Goal: Information Seeking & Learning: Understand process/instructions

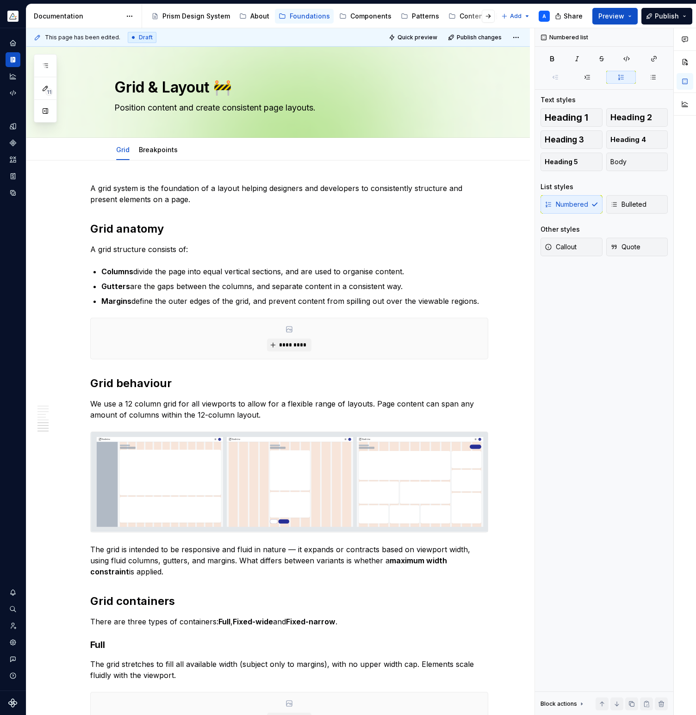
scroll to position [1165, 0]
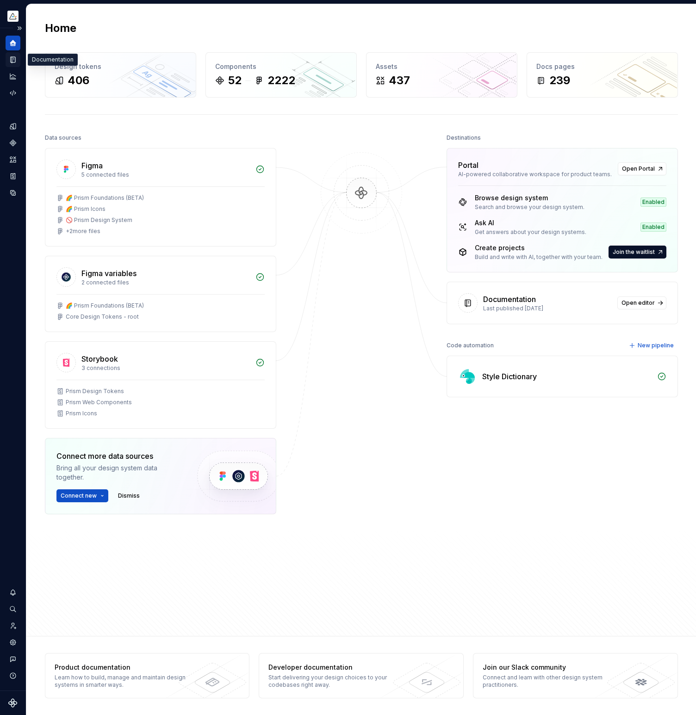
click at [13, 61] on icon "Documentation" at bounding box center [14, 59] width 4 height 5
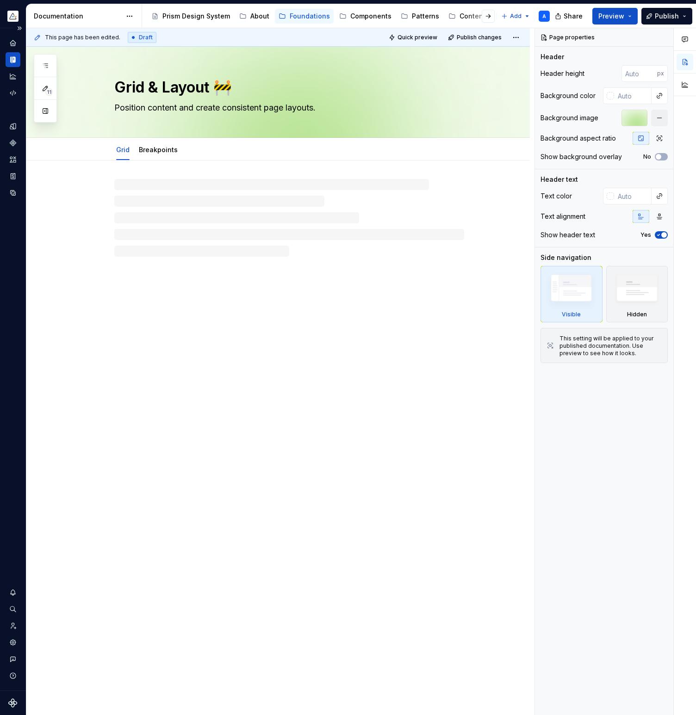
type textarea "*"
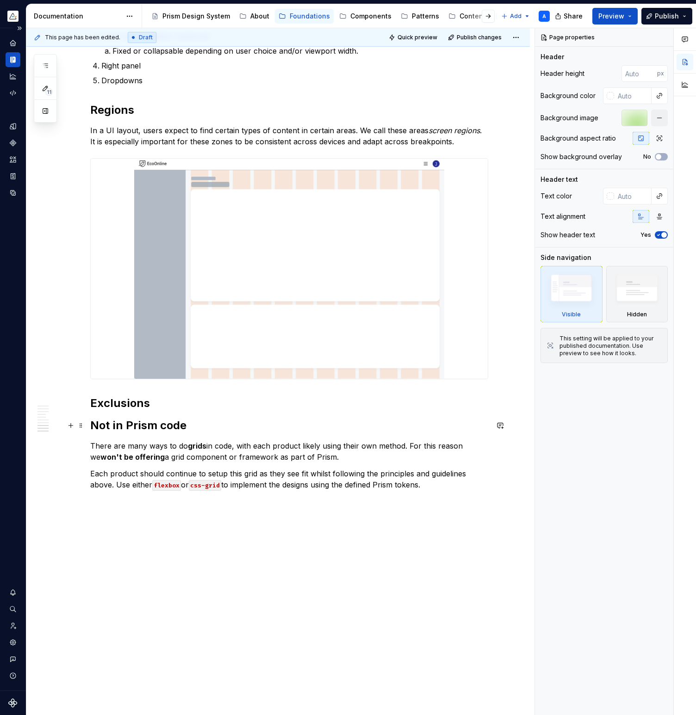
scroll to position [1186, 0]
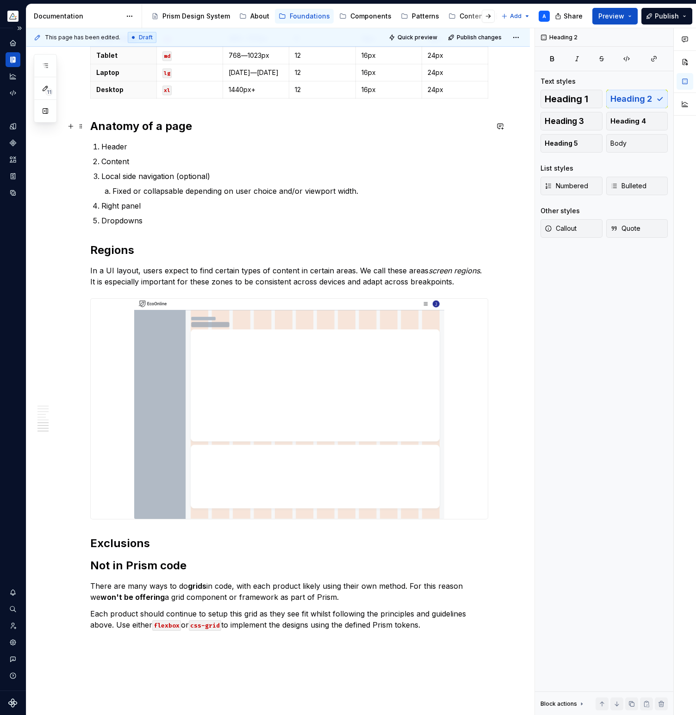
click at [218, 132] on h2 "Anatomy of a page" at bounding box center [289, 126] width 398 height 15
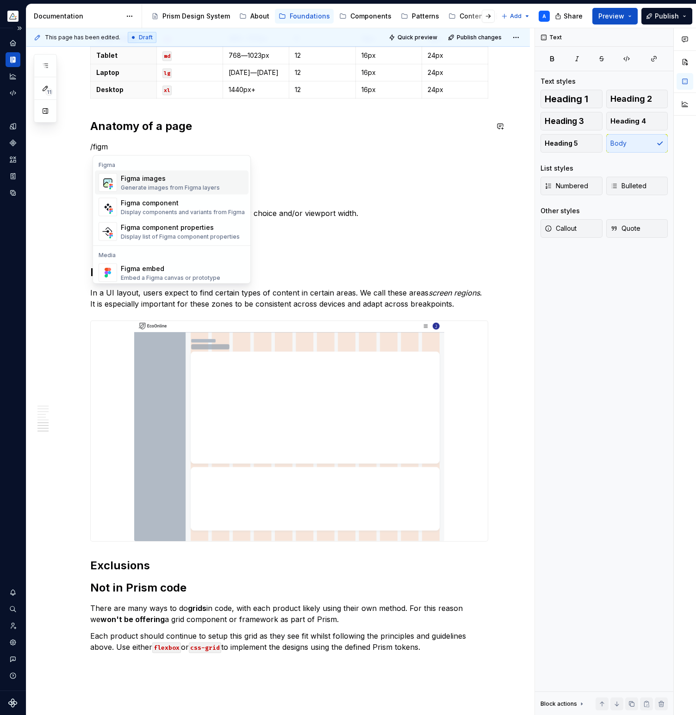
click at [168, 177] on div "Figma images" at bounding box center [170, 178] width 99 height 9
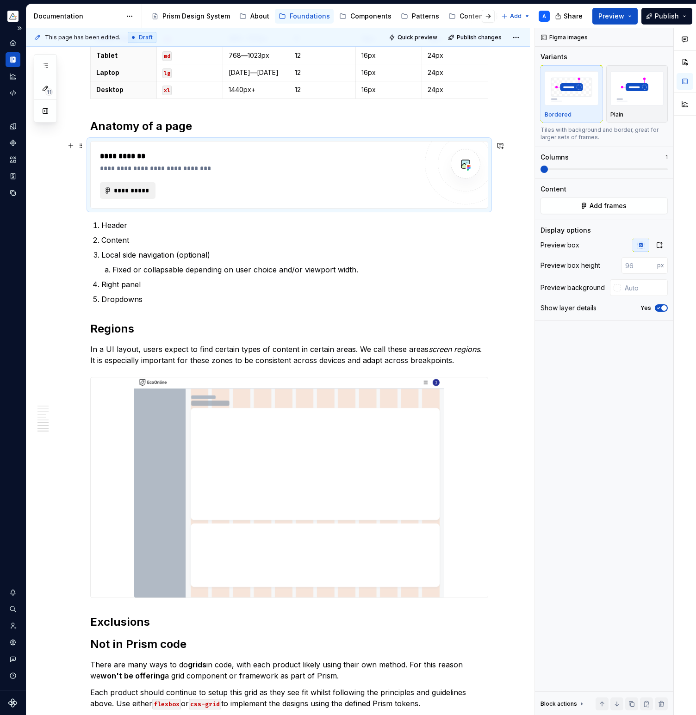
click at [137, 186] on span "**********" at bounding box center [131, 190] width 36 height 9
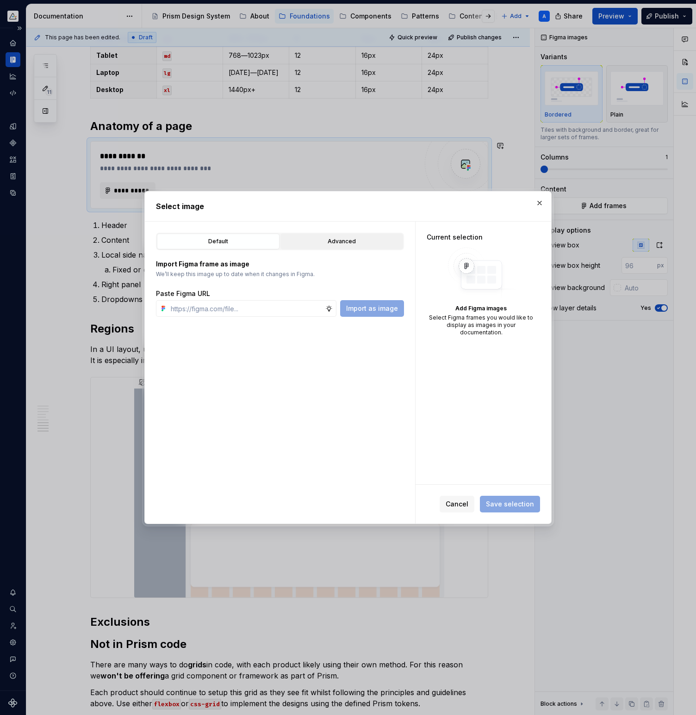
click at [296, 243] on div "Advanced" at bounding box center [342, 241] width 116 height 9
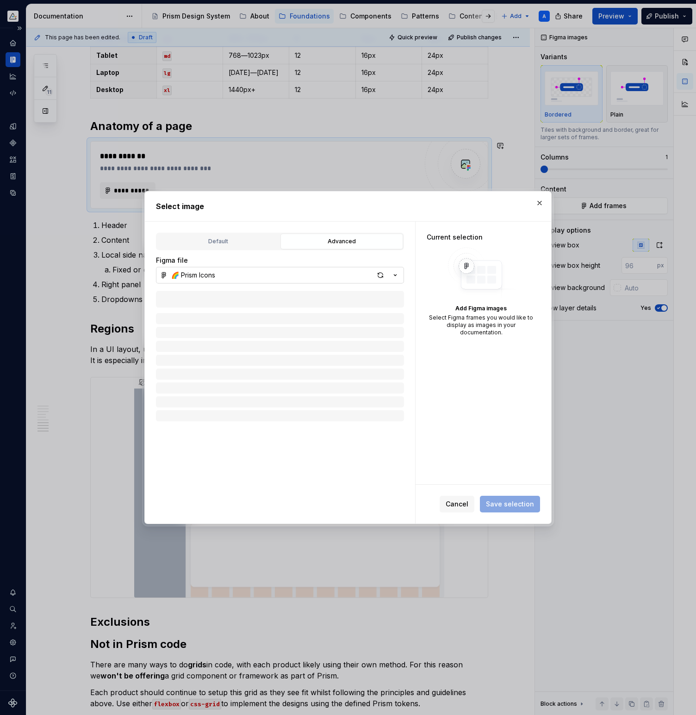
click at [258, 278] on button "🌈 Prism Icons" at bounding box center [280, 275] width 248 height 17
click at [260, 348] on span "🏞️ Prism Doc Assets" at bounding box center [279, 354] width 243 height 15
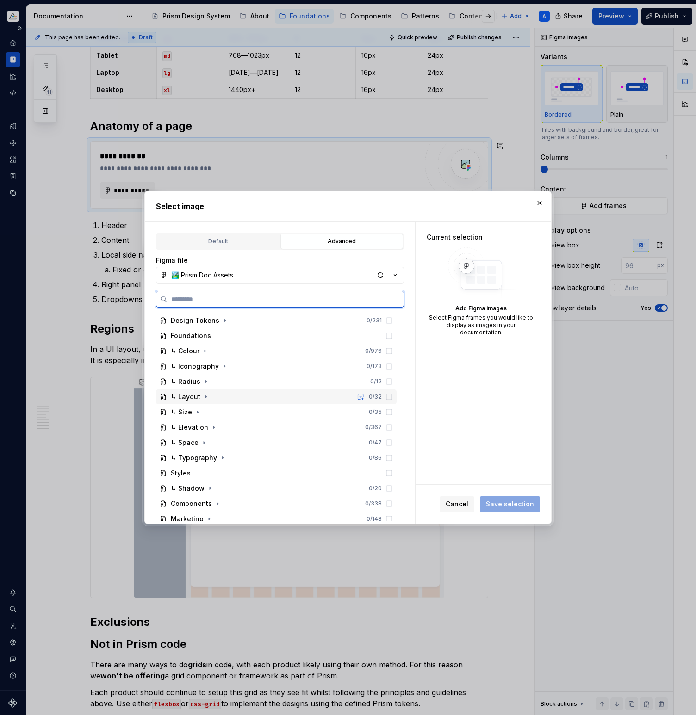
click at [239, 396] on div "↳ Layout 0 / 32" at bounding box center [276, 397] width 241 height 15
click at [215, 412] on div "Layout 0 / 32" at bounding box center [281, 412] width 232 height 15
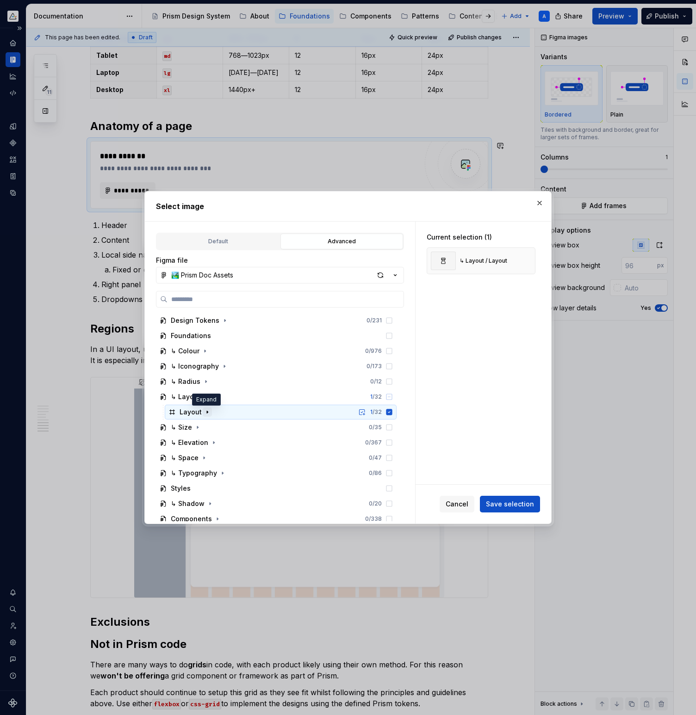
click at [207, 412] on icon "button" at bounding box center [207, 412] width 1 height 2
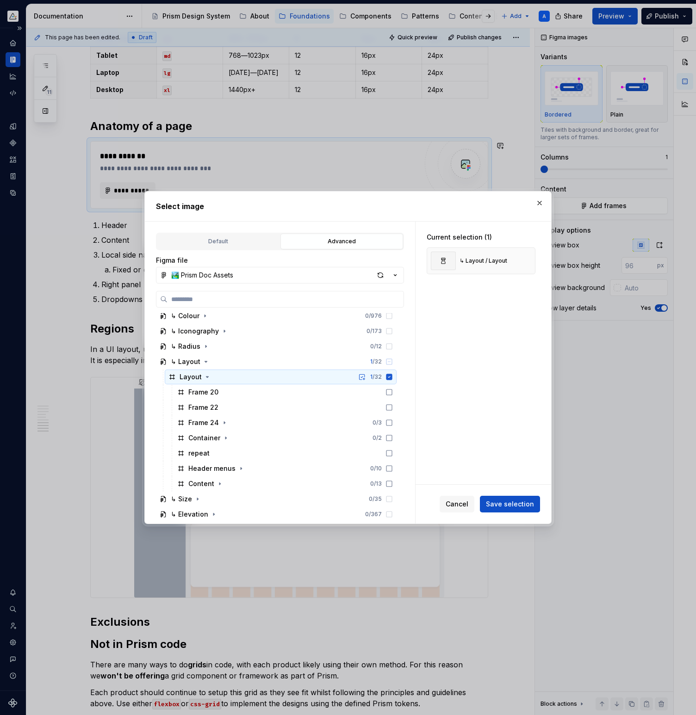
scroll to position [47, 0]
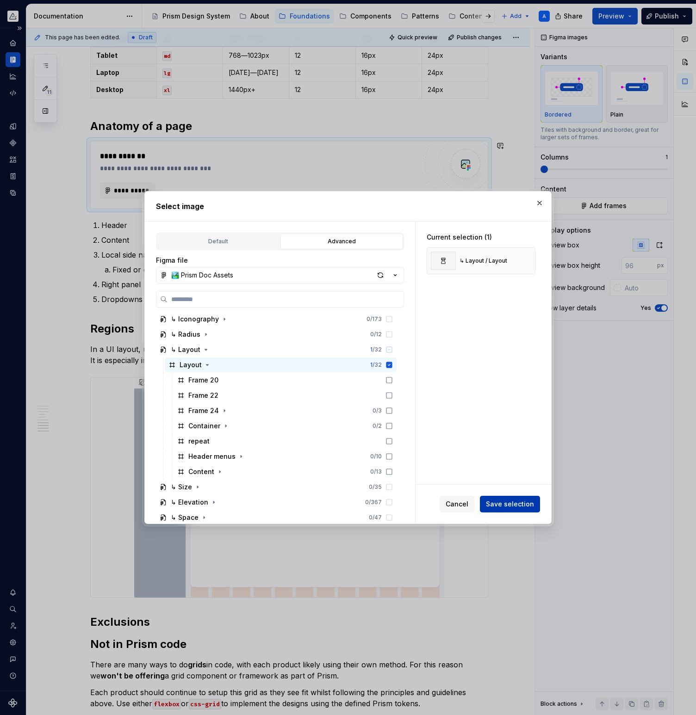
click at [498, 502] on span "Save selection" at bounding box center [510, 504] width 48 height 9
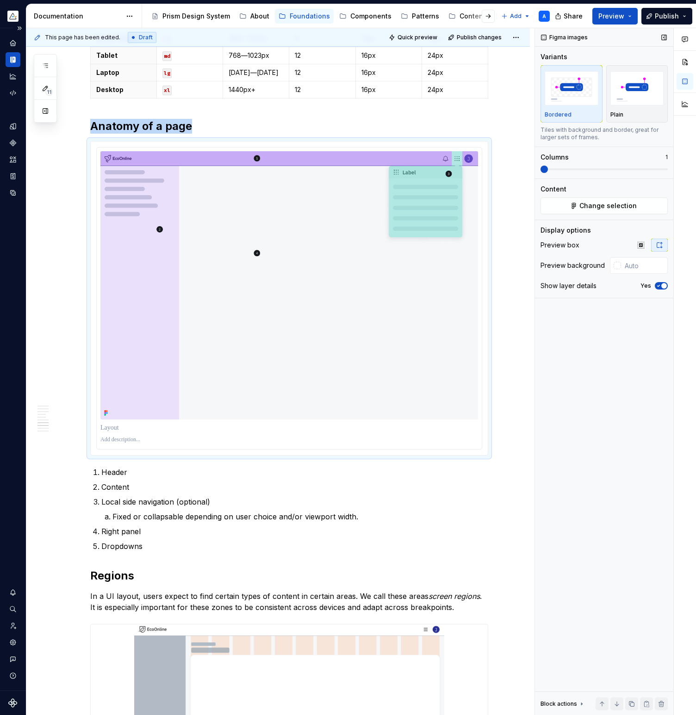
click at [660, 285] on icon "button" at bounding box center [658, 286] width 7 height 6
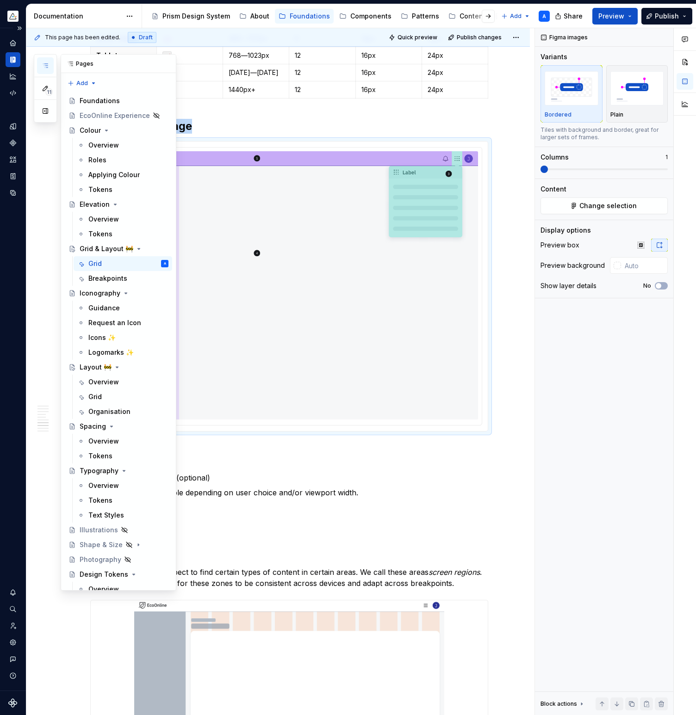
click at [44, 62] on icon "button" at bounding box center [45, 65] width 7 height 7
click at [113, 438] on div "Overview" at bounding box center [103, 441] width 31 height 9
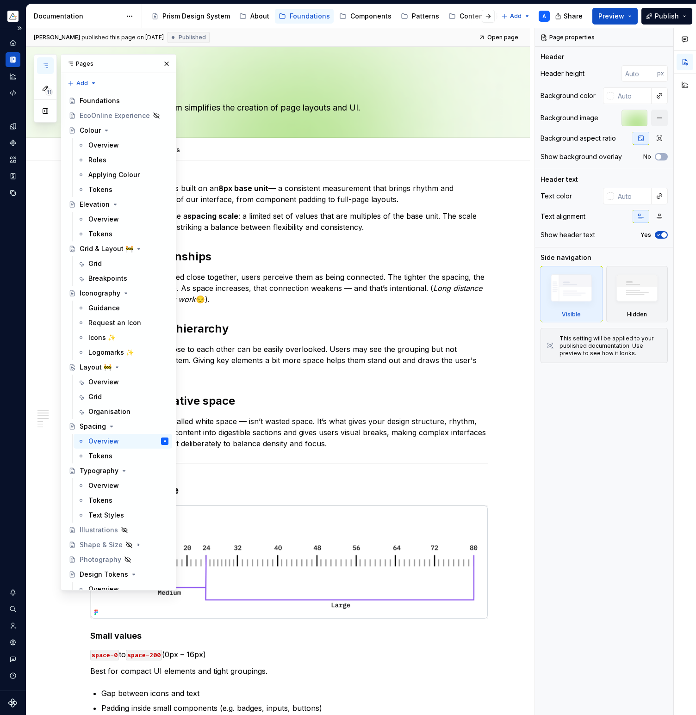
click at [263, 290] on p "When elements are placed close together, users perceive them as being connected…" at bounding box center [289, 288] width 398 height 33
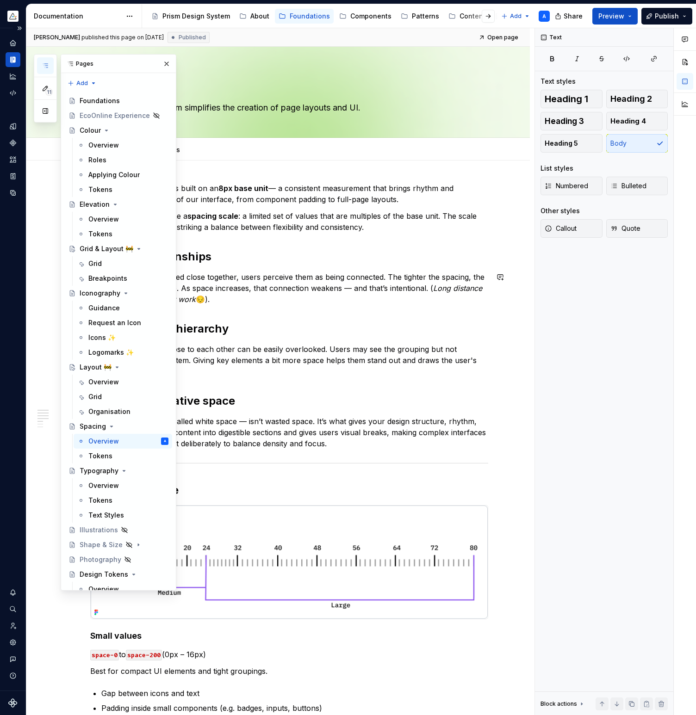
click at [270, 309] on div "Prism’s spacing system is built on an 8px base unit — a consistent measurement …" at bounding box center [289, 598] width 398 height 830
click at [161, 65] on button "button" at bounding box center [166, 63] width 13 height 13
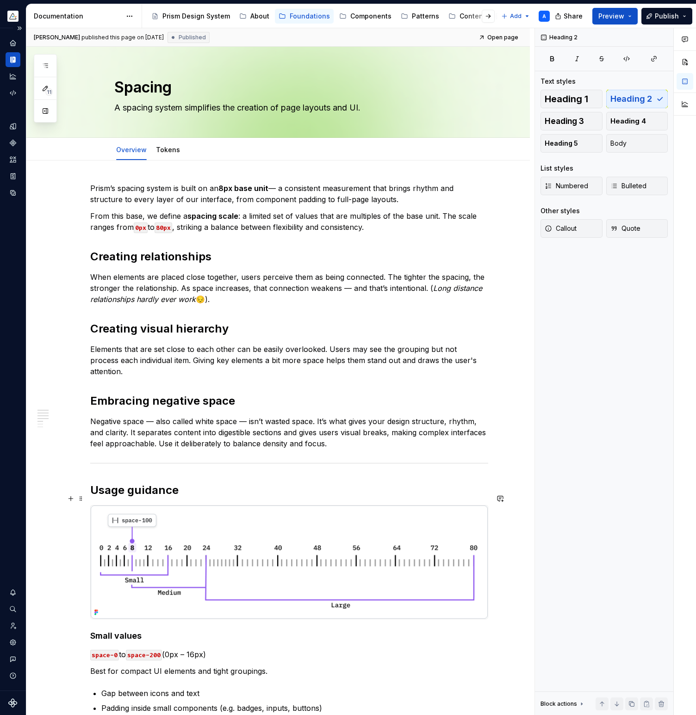
click at [241, 537] on img at bounding box center [289, 562] width 397 height 113
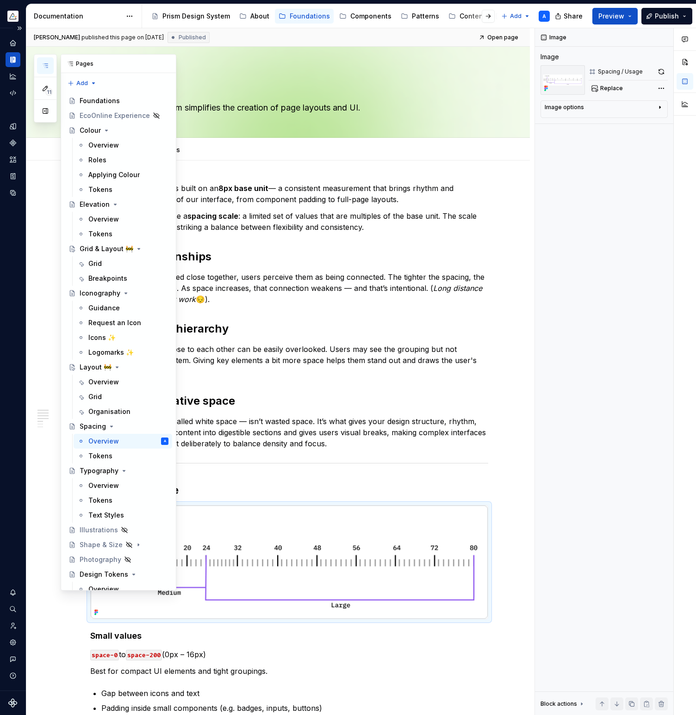
click at [45, 67] on icon "button" at bounding box center [45, 65] width 7 height 7
click at [101, 264] on div "Grid" at bounding box center [94, 263] width 13 height 9
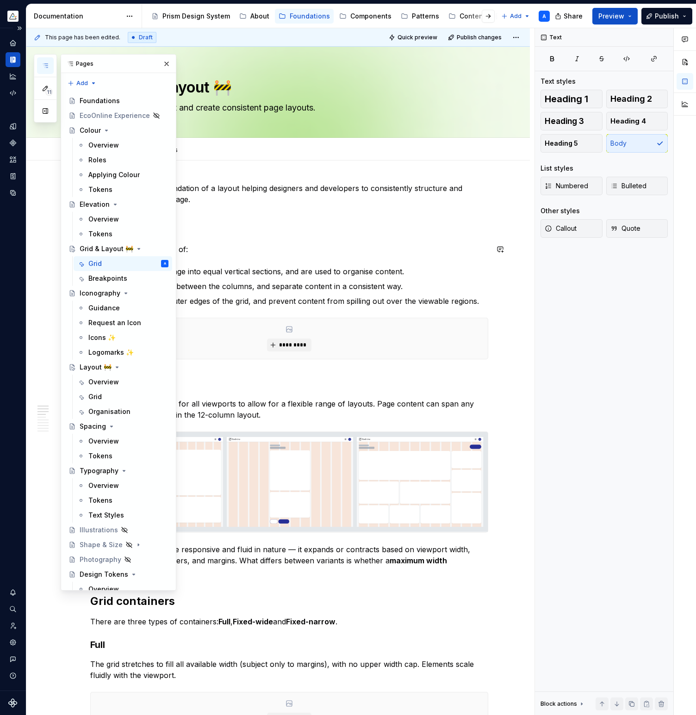
click at [167, 63] on button "button" at bounding box center [166, 63] width 13 height 13
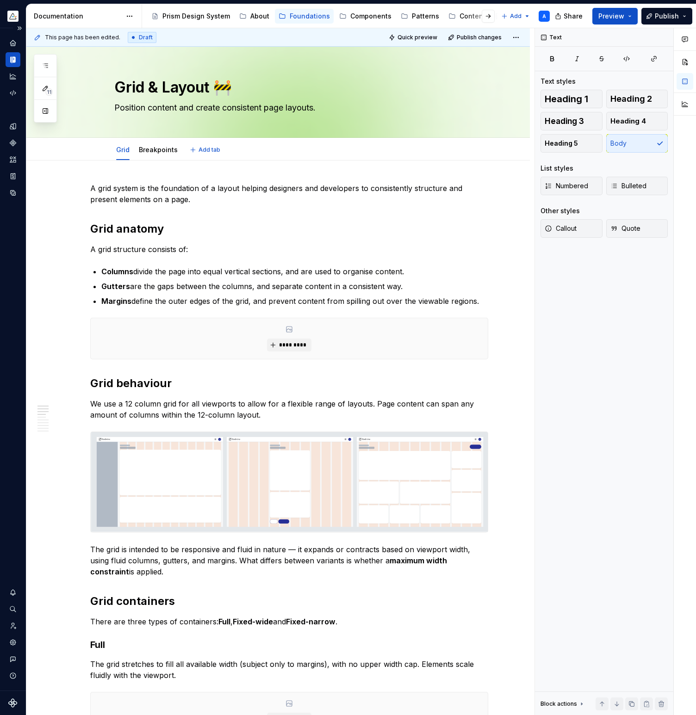
type textarea "*"
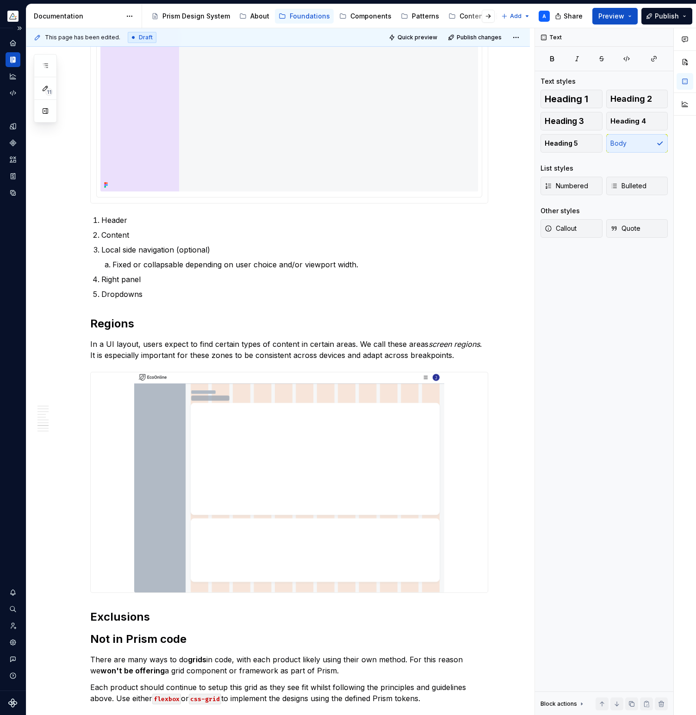
scroll to position [1244, 0]
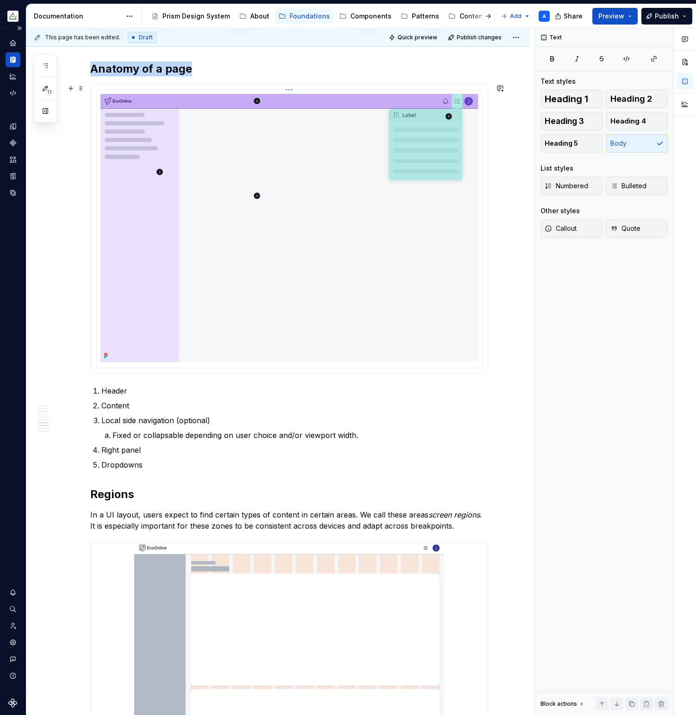
click at [225, 261] on img at bounding box center [289, 228] width 378 height 268
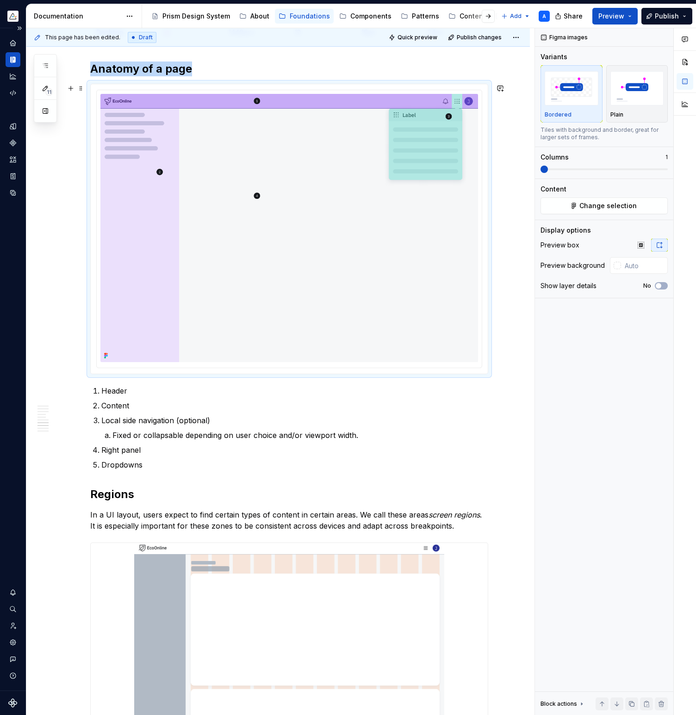
click at [125, 87] on div at bounding box center [289, 229] width 397 height 290
click at [82, 88] on span at bounding box center [80, 88] width 7 height 13
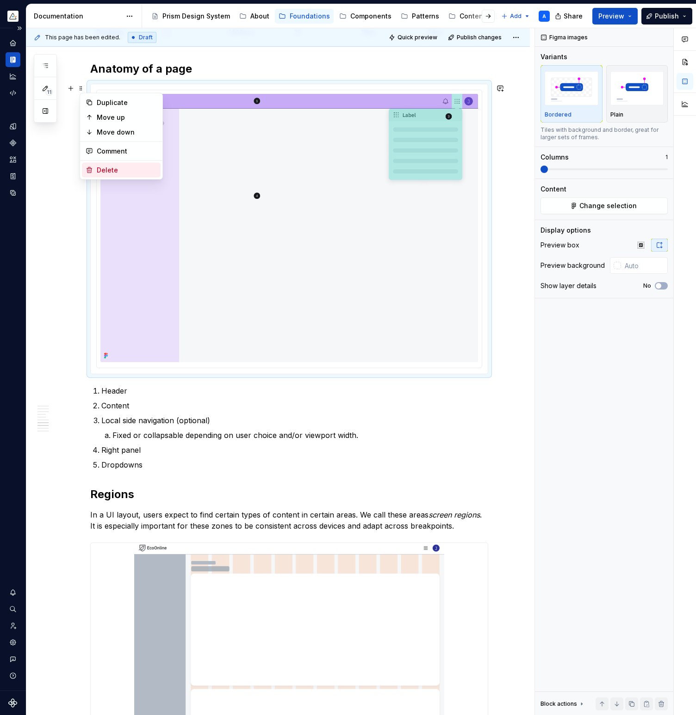
click at [106, 170] on div "Delete" at bounding box center [127, 170] width 60 height 9
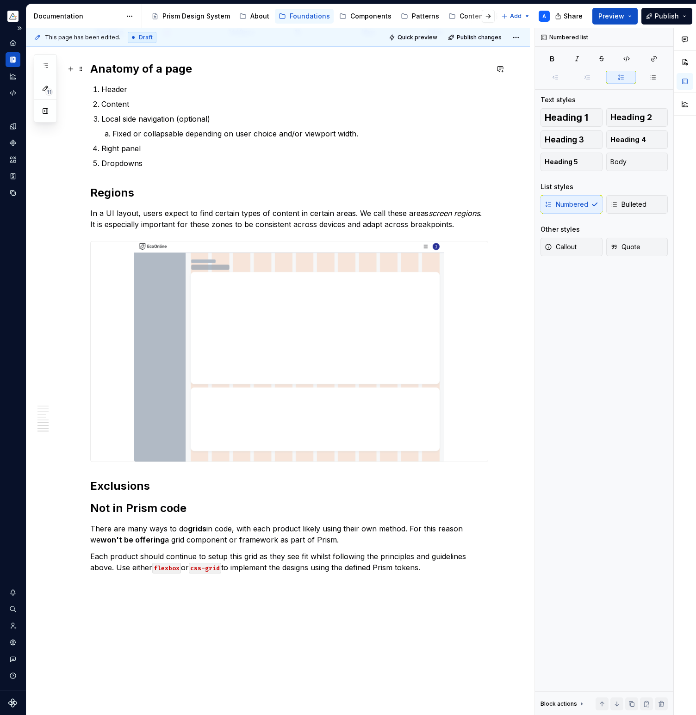
click at [207, 72] on h2 "Anatomy of a page" at bounding box center [289, 69] width 398 height 15
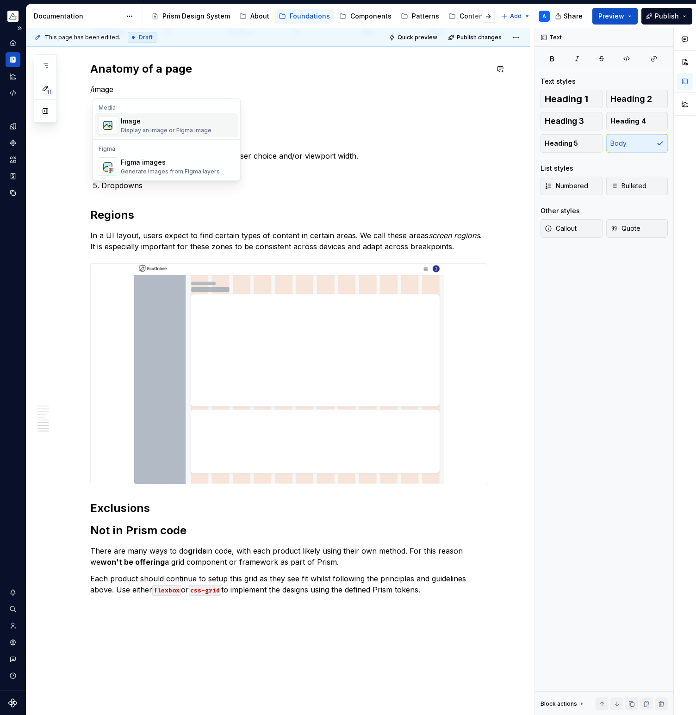
click at [159, 121] on div "Image" at bounding box center [166, 121] width 91 height 9
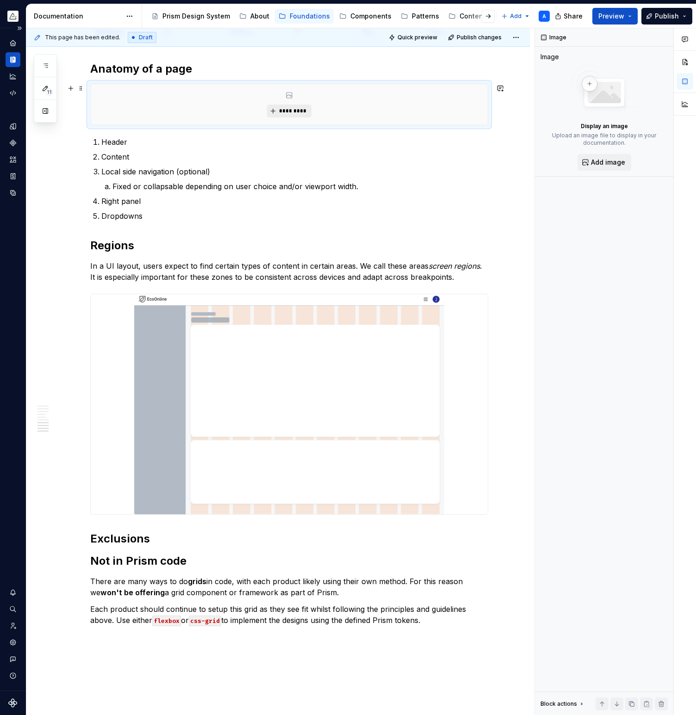
click at [292, 110] on span "*********" at bounding box center [293, 110] width 28 height 7
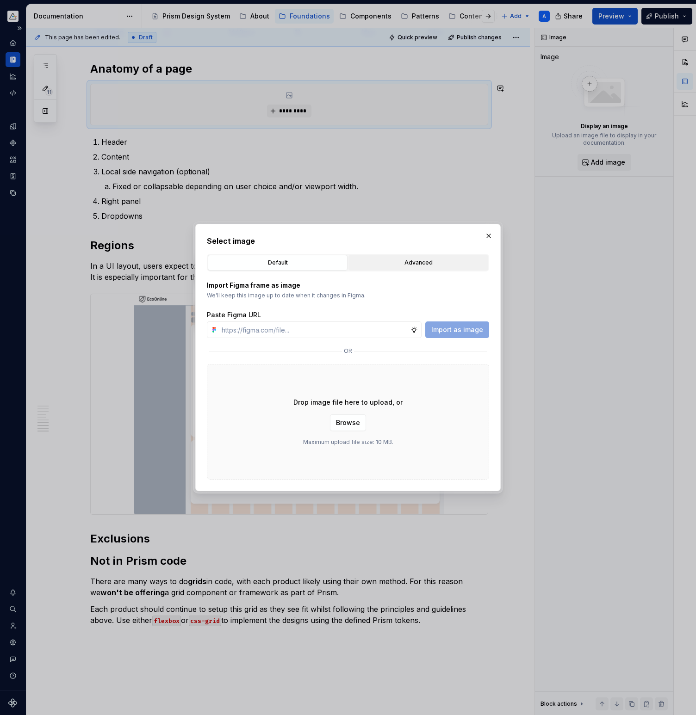
click at [400, 266] on div "Advanced" at bounding box center [418, 262] width 133 height 9
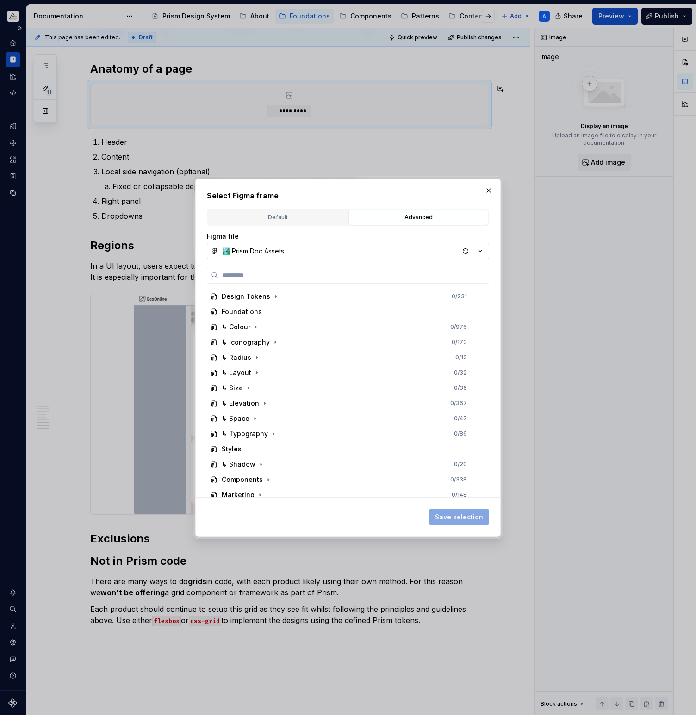
click at [261, 253] on div "🏞️ Prism Doc Assets" at bounding box center [253, 251] width 62 height 9
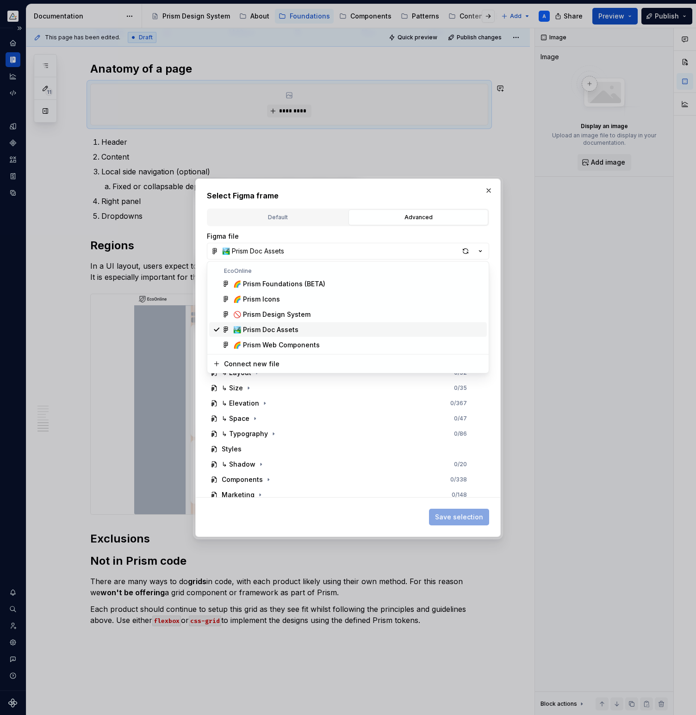
click at [273, 325] on div "🏞️ Prism Doc Assets" at bounding box center [265, 329] width 65 height 9
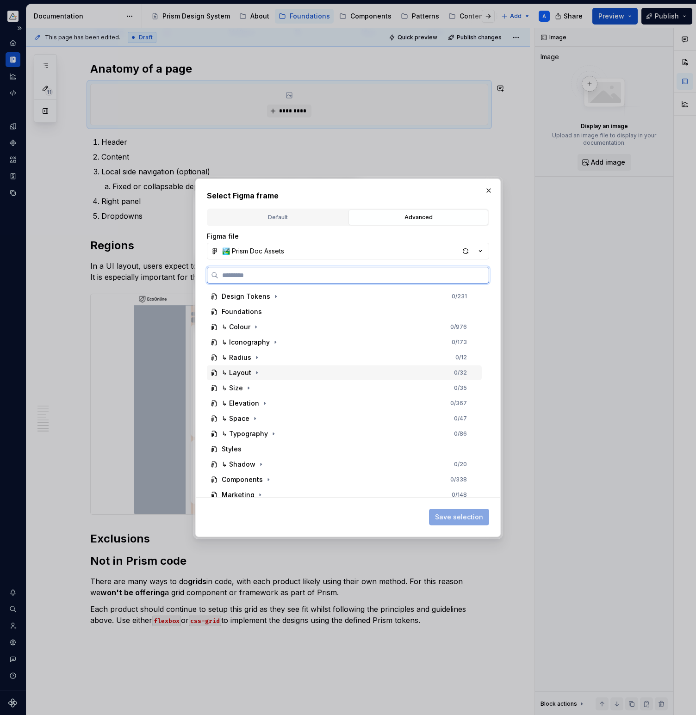
click at [269, 376] on div "↳ Layout 0 / 32" at bounding box center [344, 373] width 275 height 15
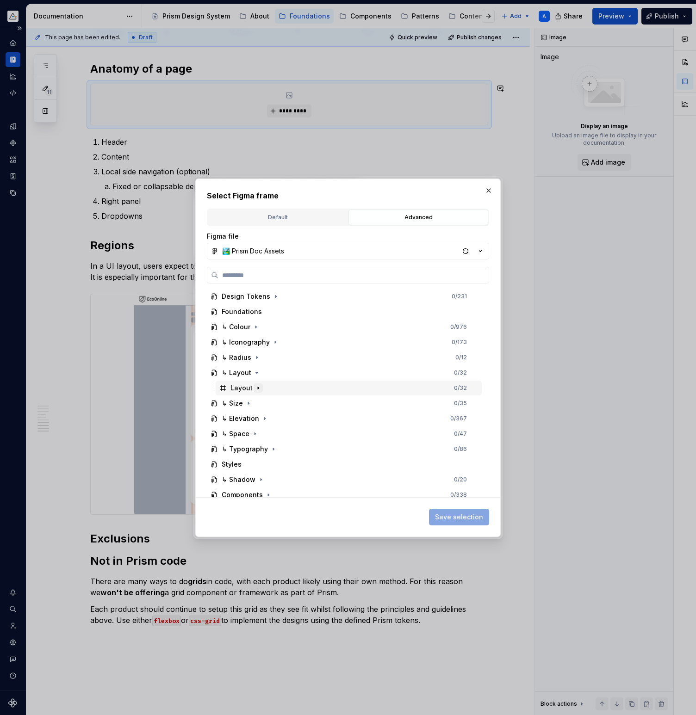
click at [259, 386] on icon "button" at bounding box center [257, 388] width 7 height 7
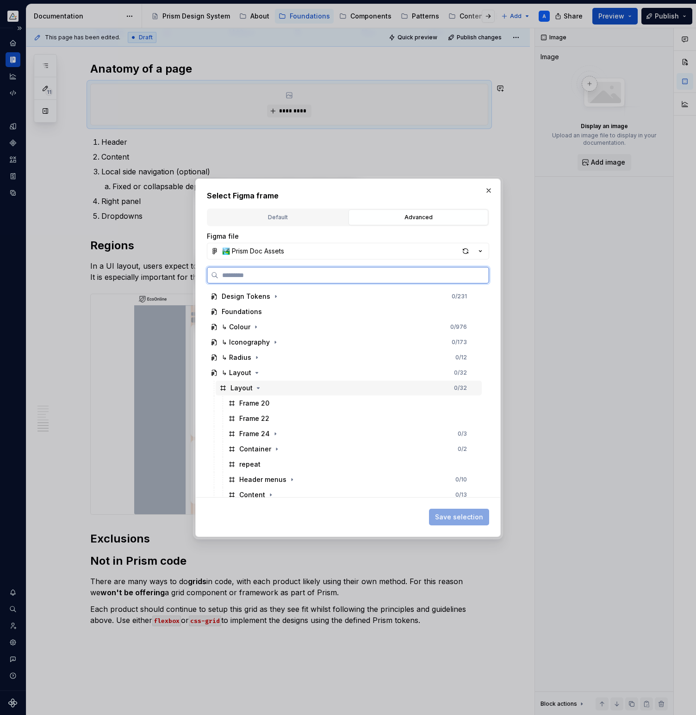
click at [467, 387] on div "0 / 32" at bounding box center [460, 388] width 13 height 7
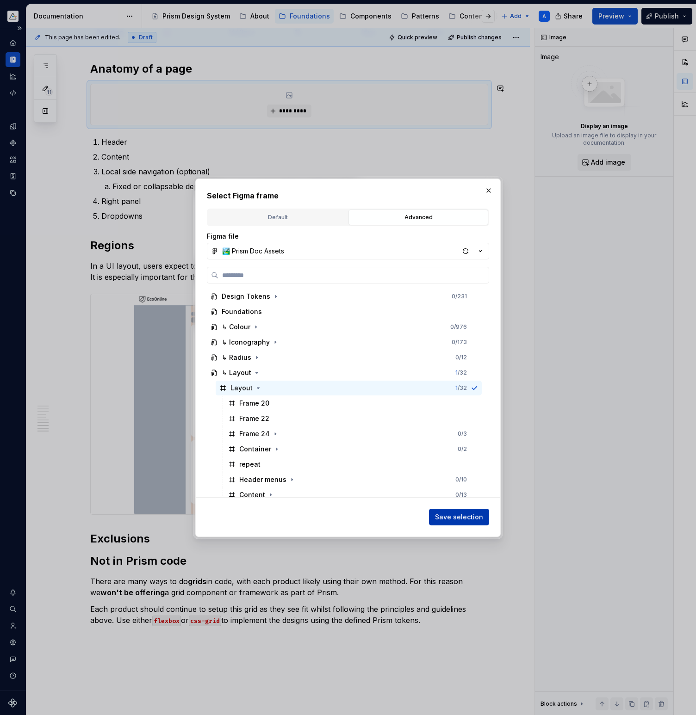
click at [465, 517] on span "Save selection" at bounding box center [459, 517] width 48 height 9
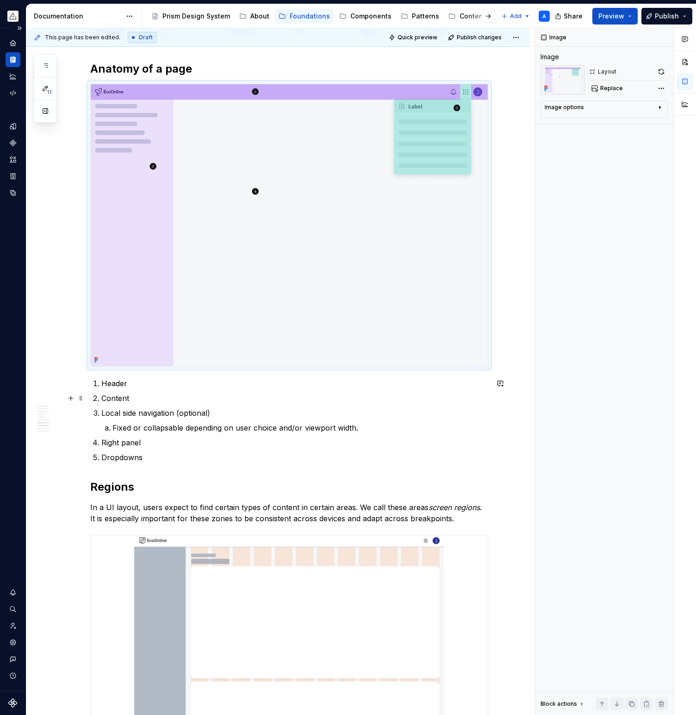
click at [136, 397] on p "Content" at bounding box center [294, 398] width 387 height 11
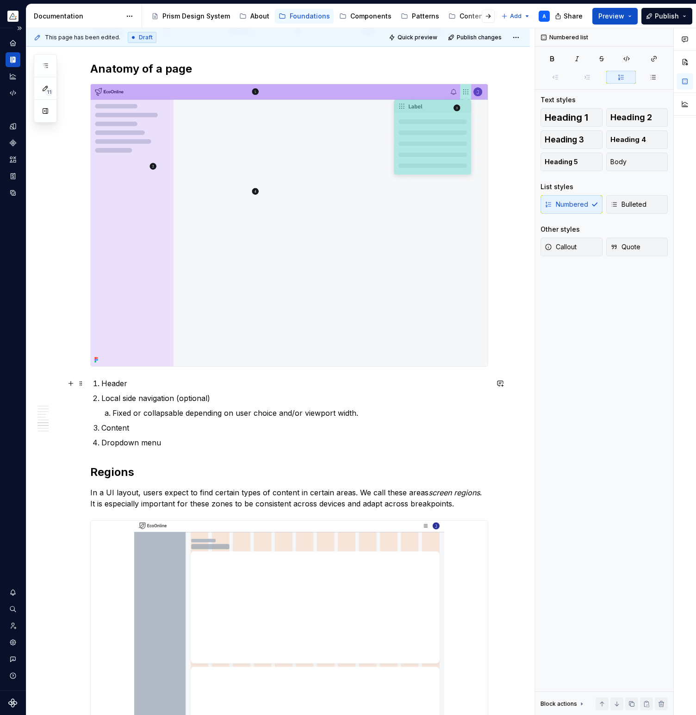
click at [105, 383] on p "Header" at bounding box center [294, 383] width 387 height 11
click at [264, 278] on img at bounding box center [289, 225] width 397 height 282
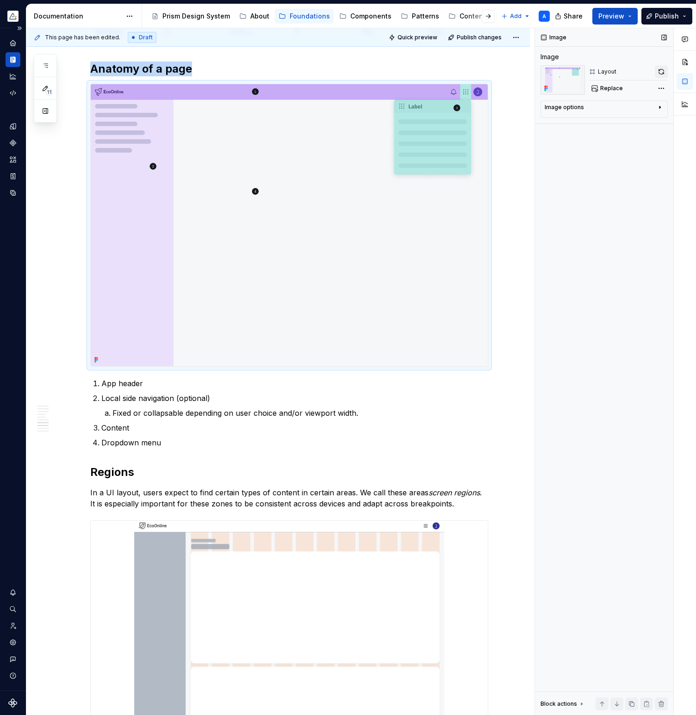
click at [661, 73] on button "button" at bounding box center [661, 71] width 13 height 13
click at [342, 127] on img at bounding box center [289, 225] width 397 height 282
click at [613, 87] on span "Replace" at bounding box center [611, 88] width 23 height 7
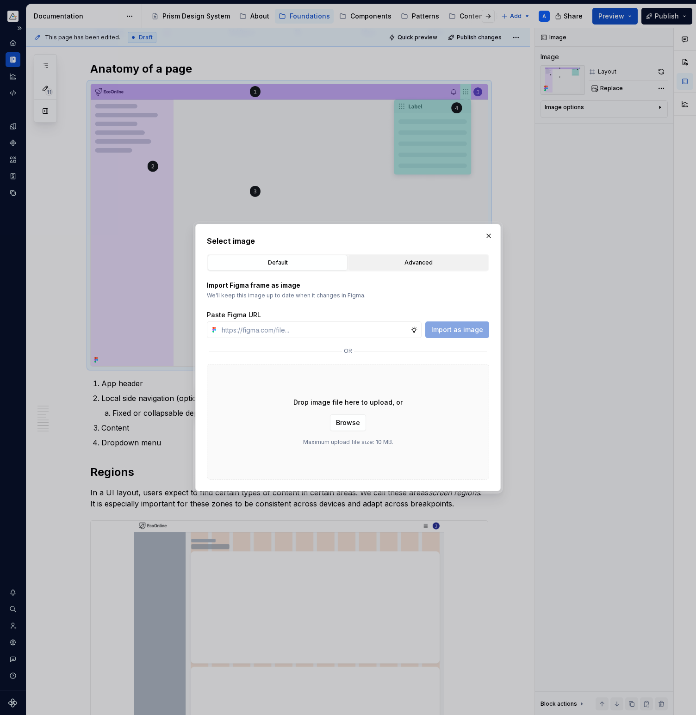
click at [400, 262] on div "Advanced" at bounding box center [418, 262] width 133 height 9
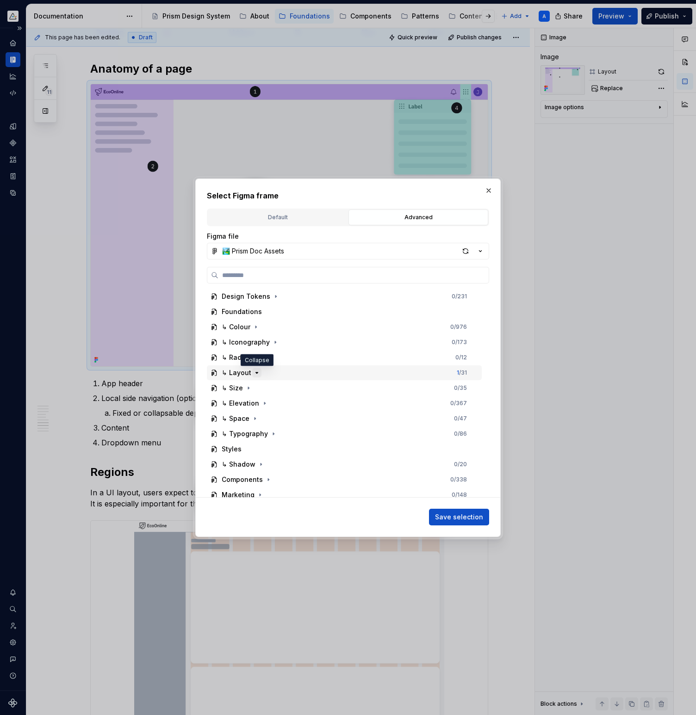
click at [257, 374] on icon "button" at bounding box center [256, 372] width 7 height 7
click at [258, 386] on icon "button" at bounding box center [257, 388] width 7 height 7
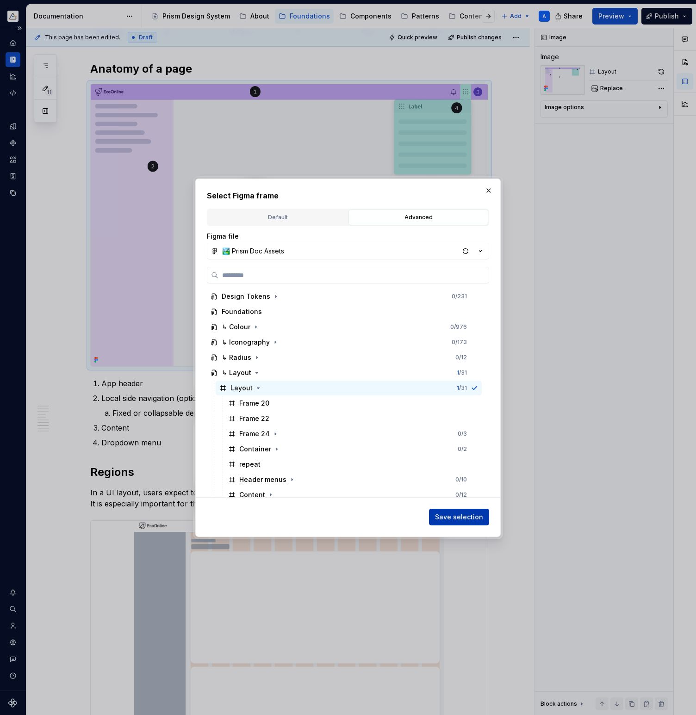
click at [445, 515] on span "Save selection" at bounding box center [459, 517] width 48 height 9
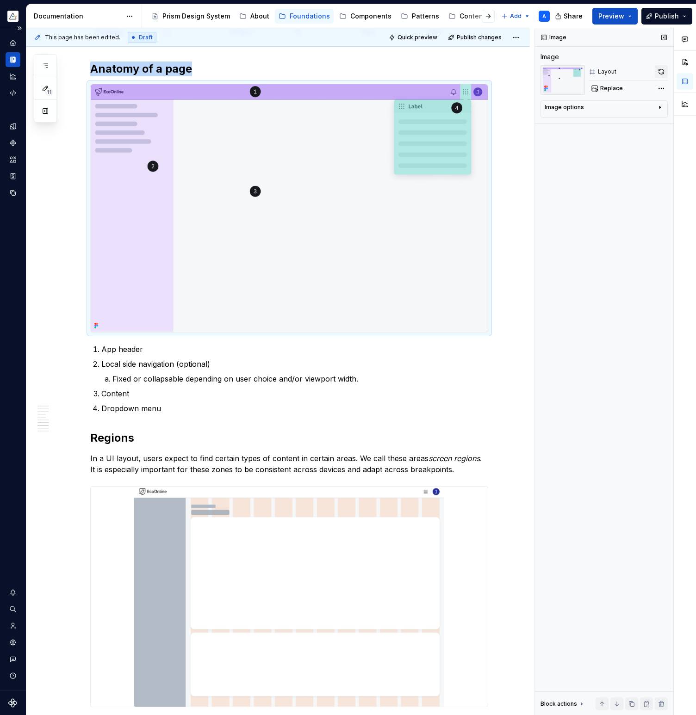
click at [660, 72] on button "button" at bounding box center [661, 71] width 13 height 13
click at [615, 86] on span "Replace" at bounding box center [611, 88] width 23 height 7
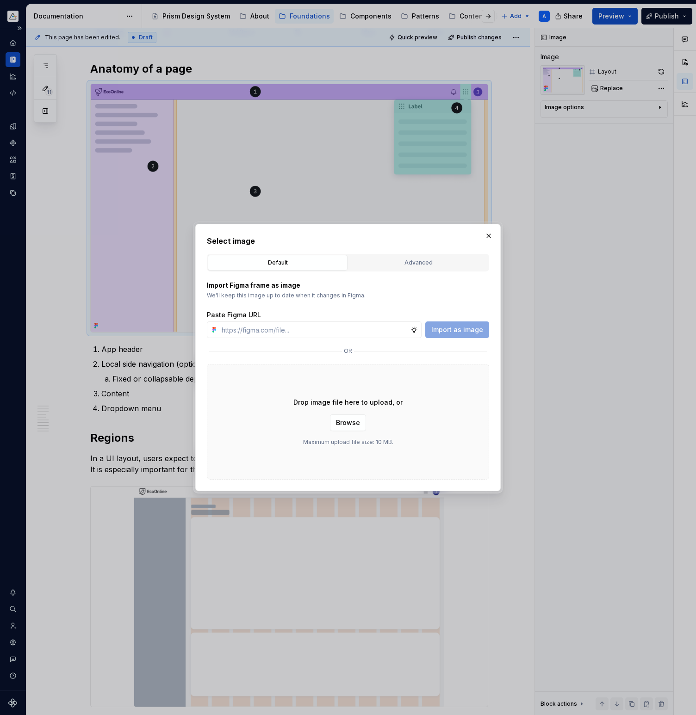
type textarea "*"
click at [401, 264] on div "Advanced" at bounding box center [418, 262] width 133 height 9
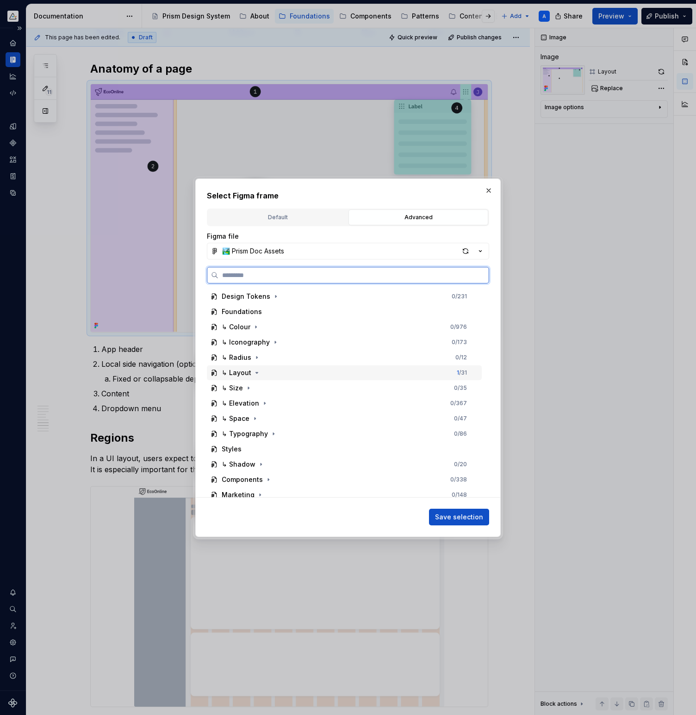
click at [269, 370] on div "↳ Layout 1 / 31" at bounding box center [344, 373] width 275 height 15
click at [261, 386] on div "Layout 1 / 31" at bounding box center [349, 388] width 266 height 15
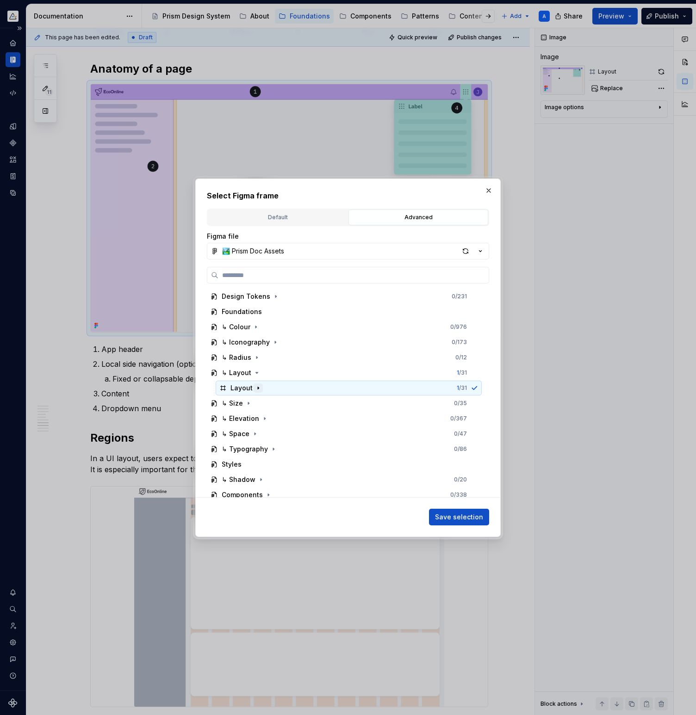
click at [258, 386] on icon "button" at bounding box center [257, 388] width 7 height 7
click at [488, 190] on button "button" at bounding box center [488, 190] width 13 height 13
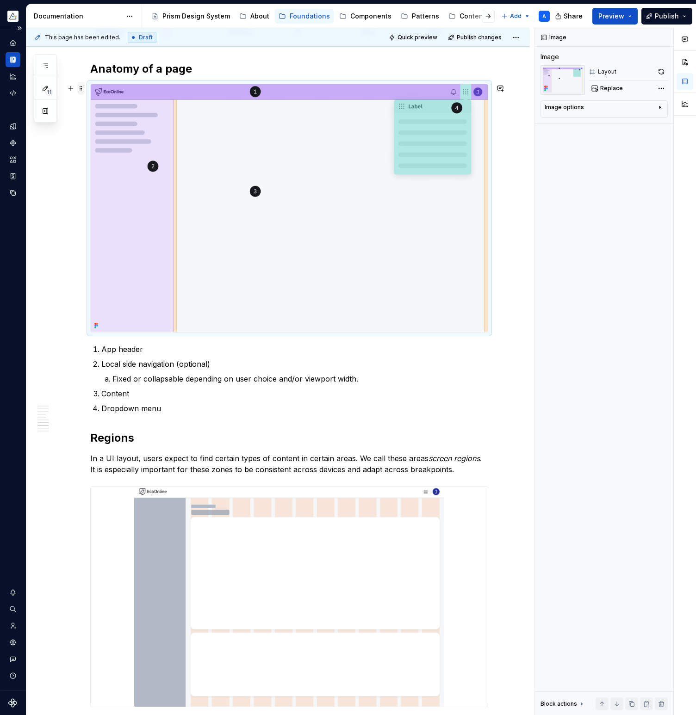
click at [81, 91] on span at bounding box center [80, 88] width 7 height 13
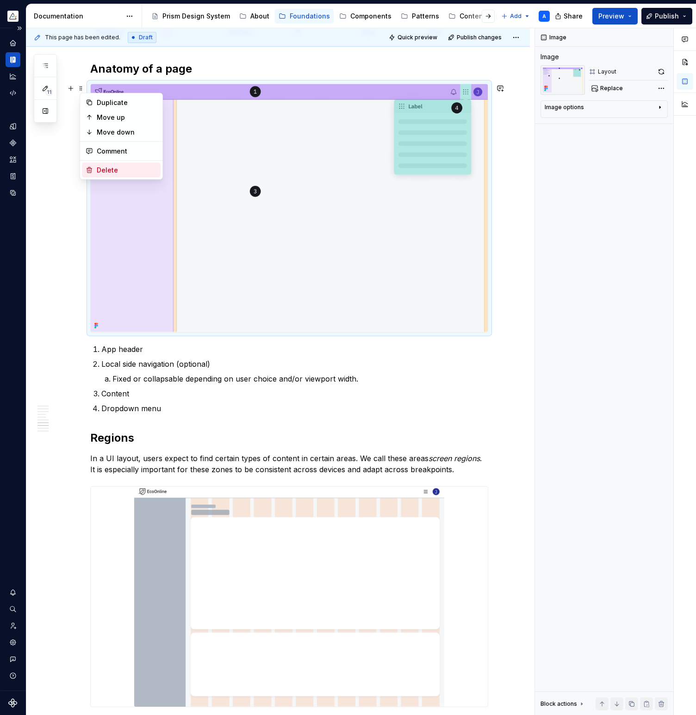
click at [114, 166] on div "Delete" at bounding box center [127, 170] width 60 height 9
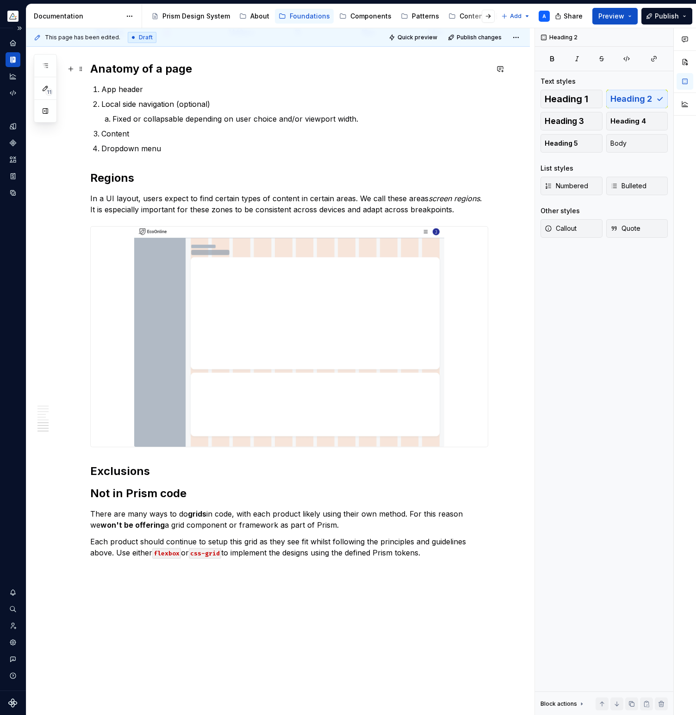
click at [207, 73] on h2 "Anatomy of a page" at bounding box center [289, 69] width 398 height 15
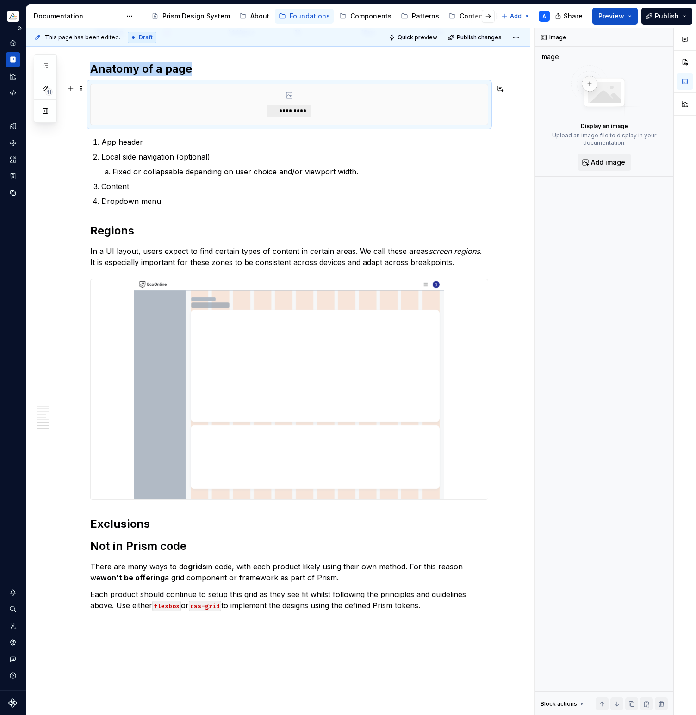
click at [310, 112] on button "*********" at bounding box center [289, 111] width 44 height 13
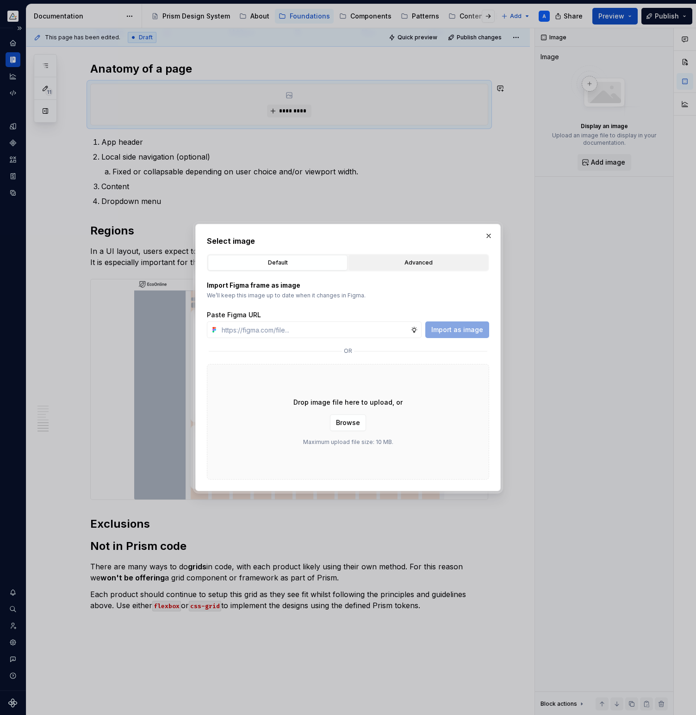
click at [408, 264] on div "Advanced" at bounding box center [418, 262] width 133 height 9
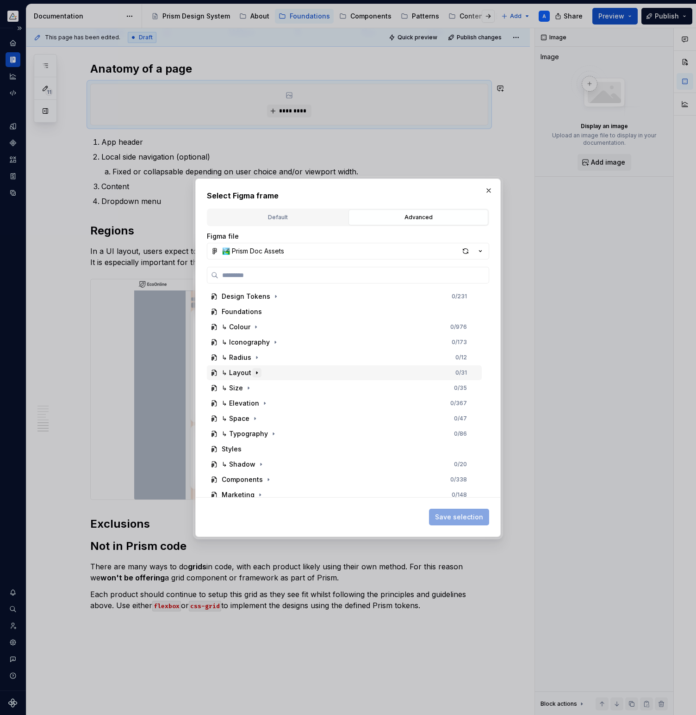
click at [259, 368] on button "button" at bounding box center [256, 372] width 9 height 9
click at [260, 386] on icon "button" at bounding box center [257, 388] width 7 height 7
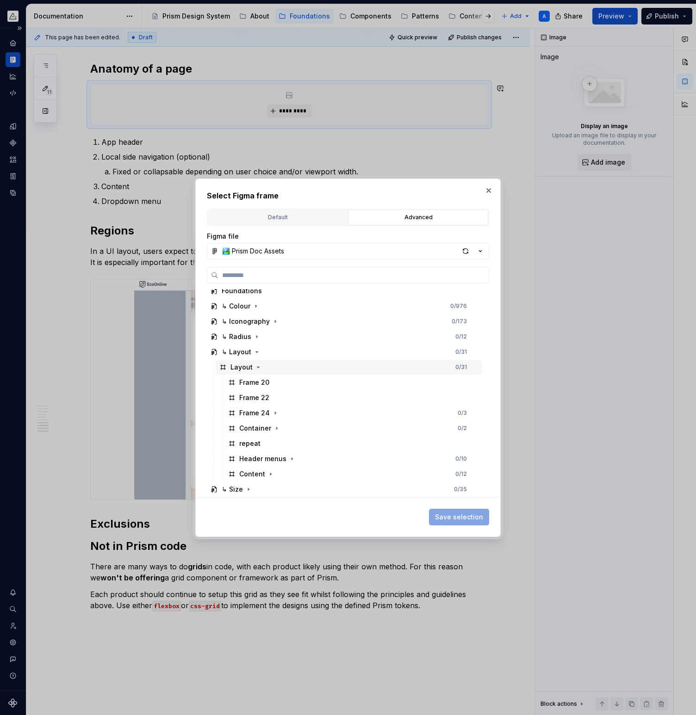
scroll to position [61, 0]
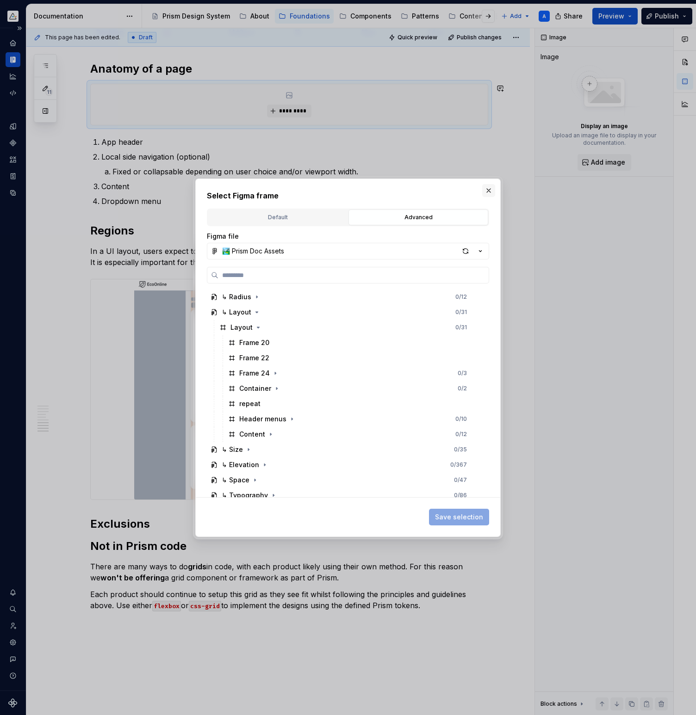
click at [489, 191] on button "button" at bounding box center [488, 190] width 13 height 13
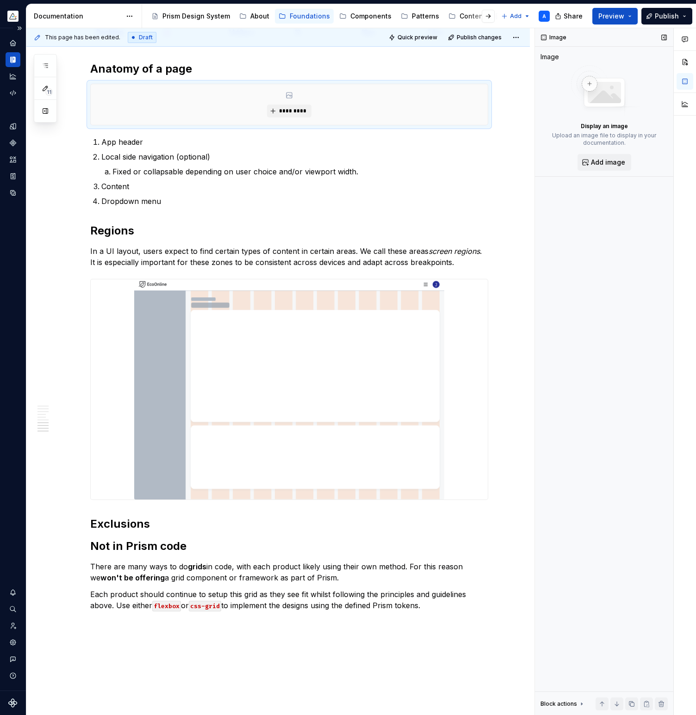
type textarea "*"
